Goal: Find specific page/section: Find specific page/section

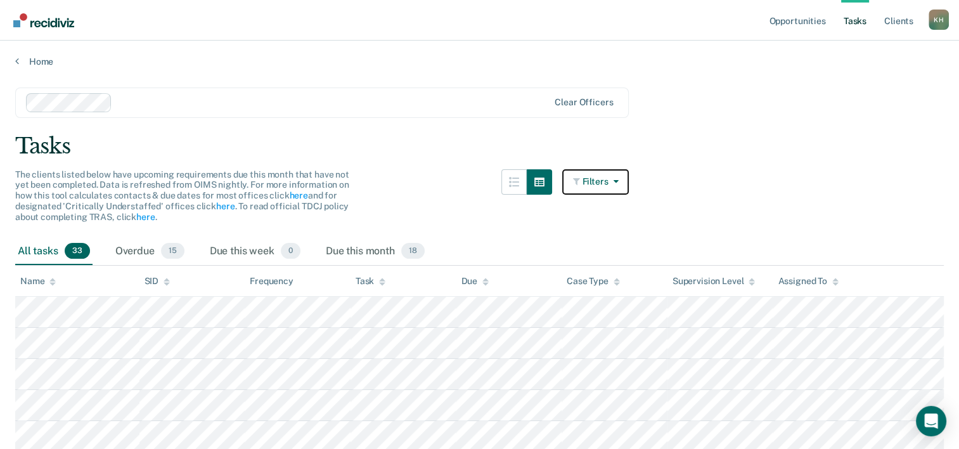
click at [619, 173] on button "Filters" at bounding box center [595, 181] width 67 height 25
